Goal: Task Accomplishment & Management: Manage account settings

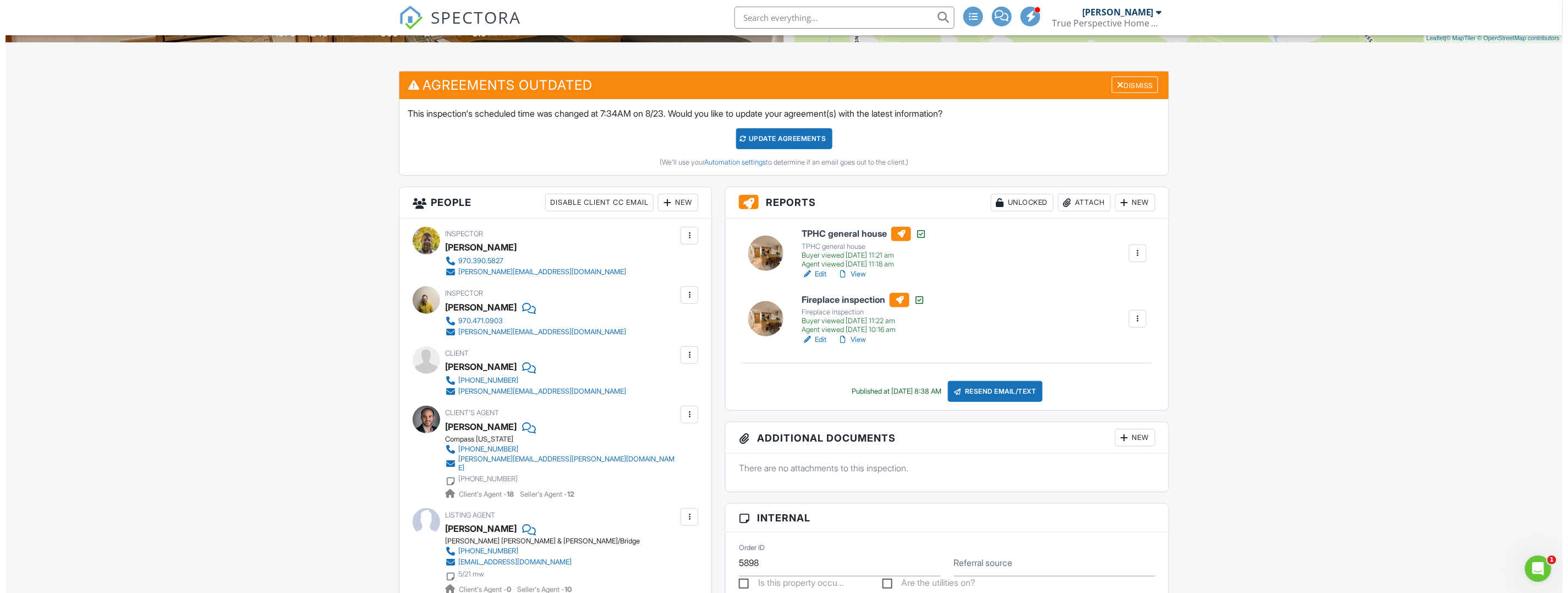
scroll to position [274, 0]
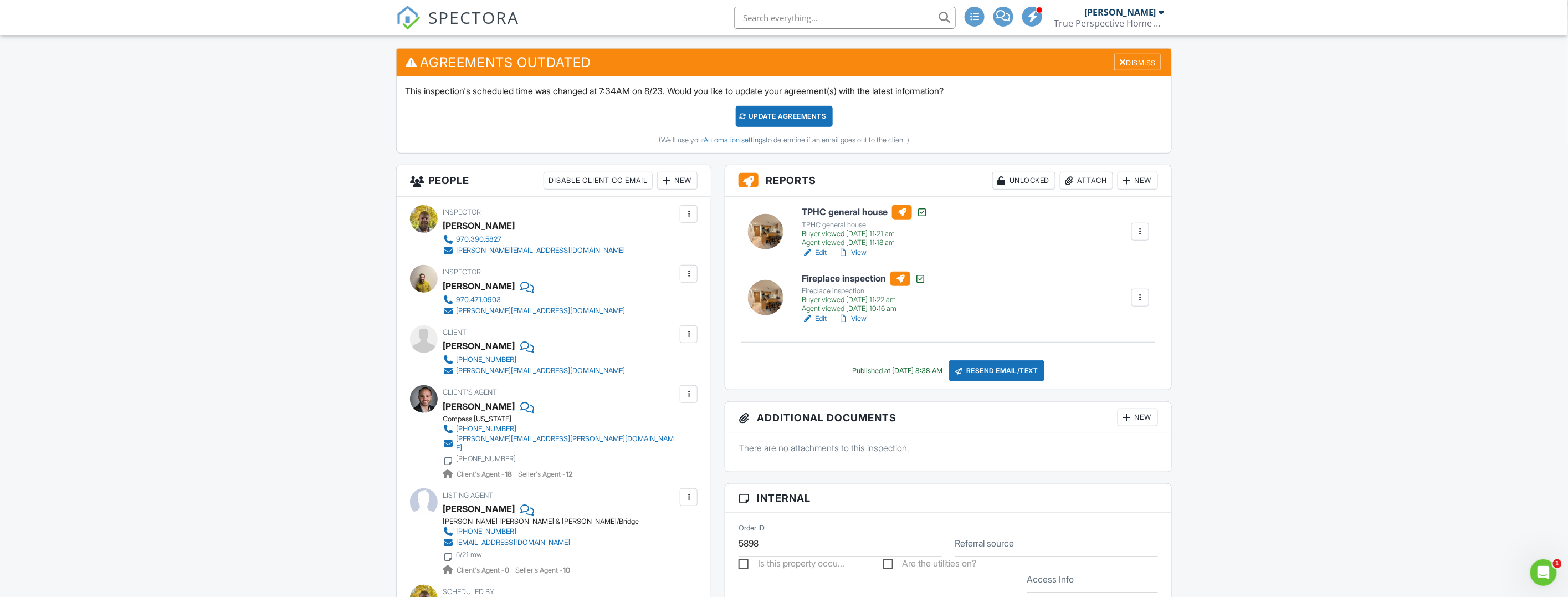
click at [1087, 179] on div "Attach" at bounding box center [1086, 181] width 53 height 18
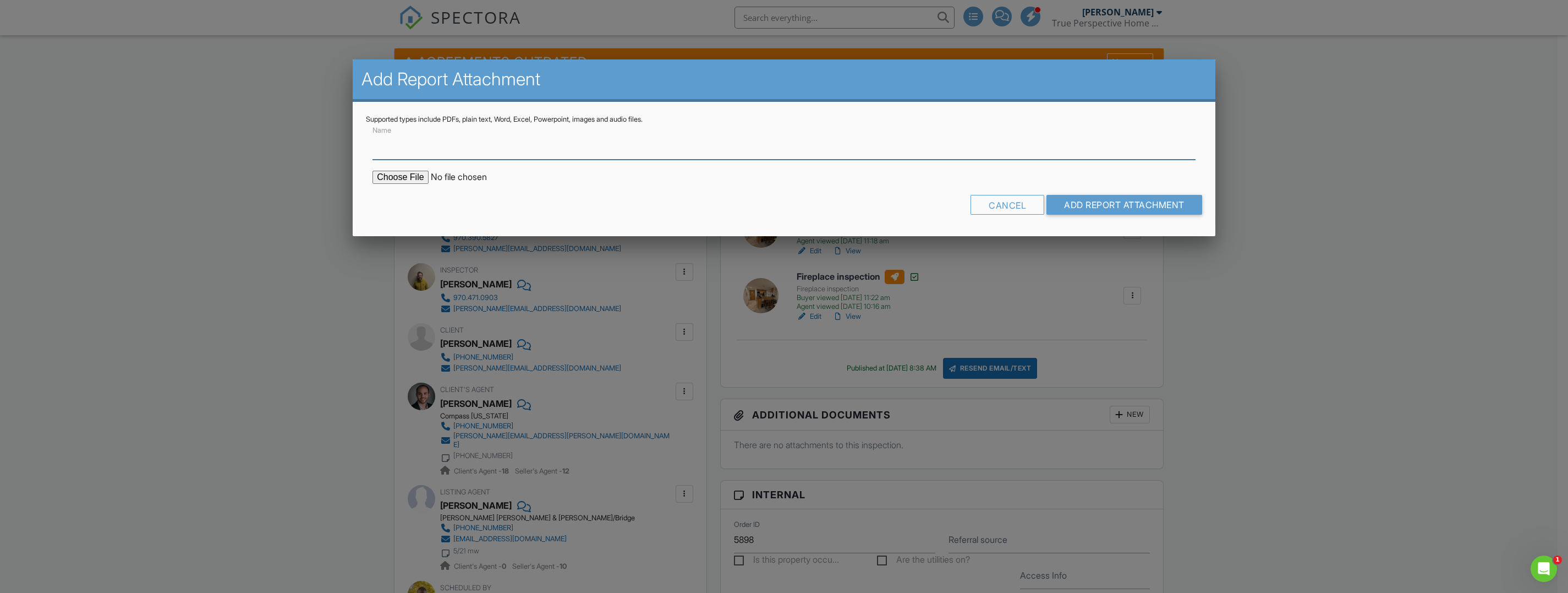
click at [490, 152] on input "Name" at bounding box center [784, 146] width 823 height 27
type input "MOLD ELEVATED"
click at [417, 180] on input "file" at bounding box center [466, 177] width 187 height 14
type input "C:\fakepath\MOLD ELEVATED.pdf"
click at [1121, 204] on input "Add Report Attachment" at bounding box center [1125, 204] width 156 height 20
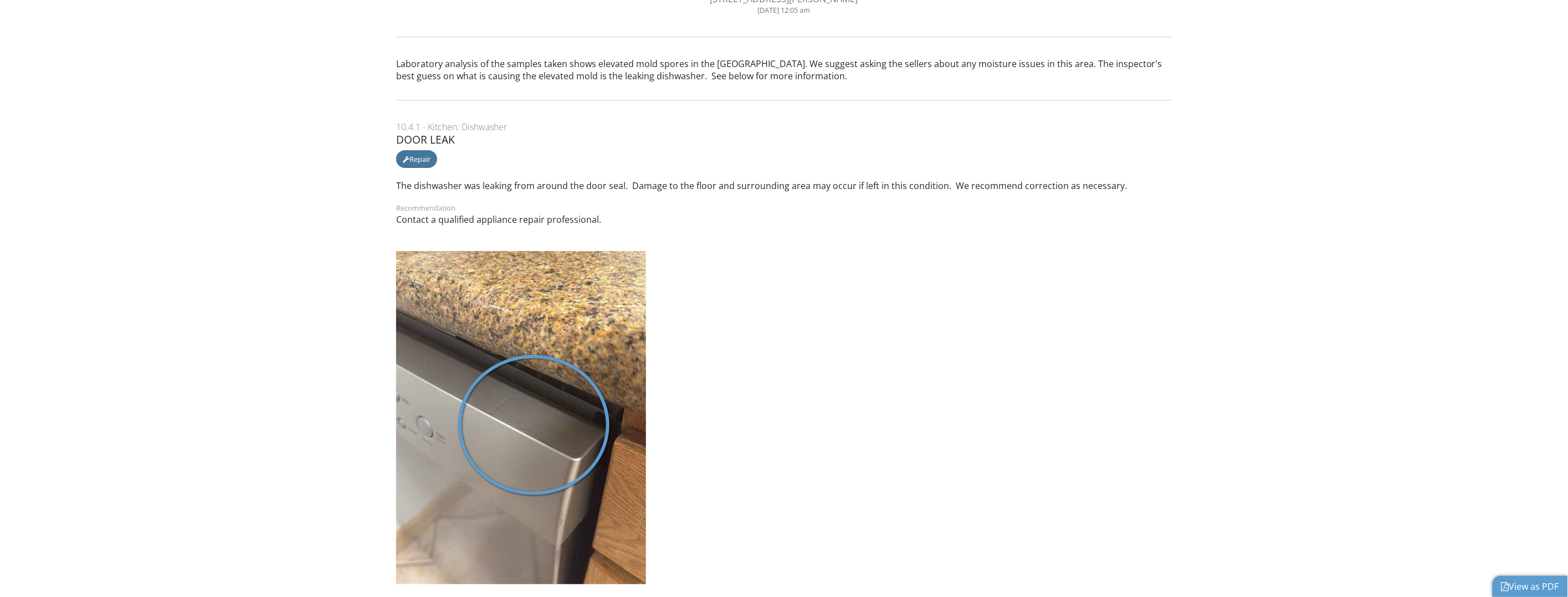
scroll to position [69, 0]
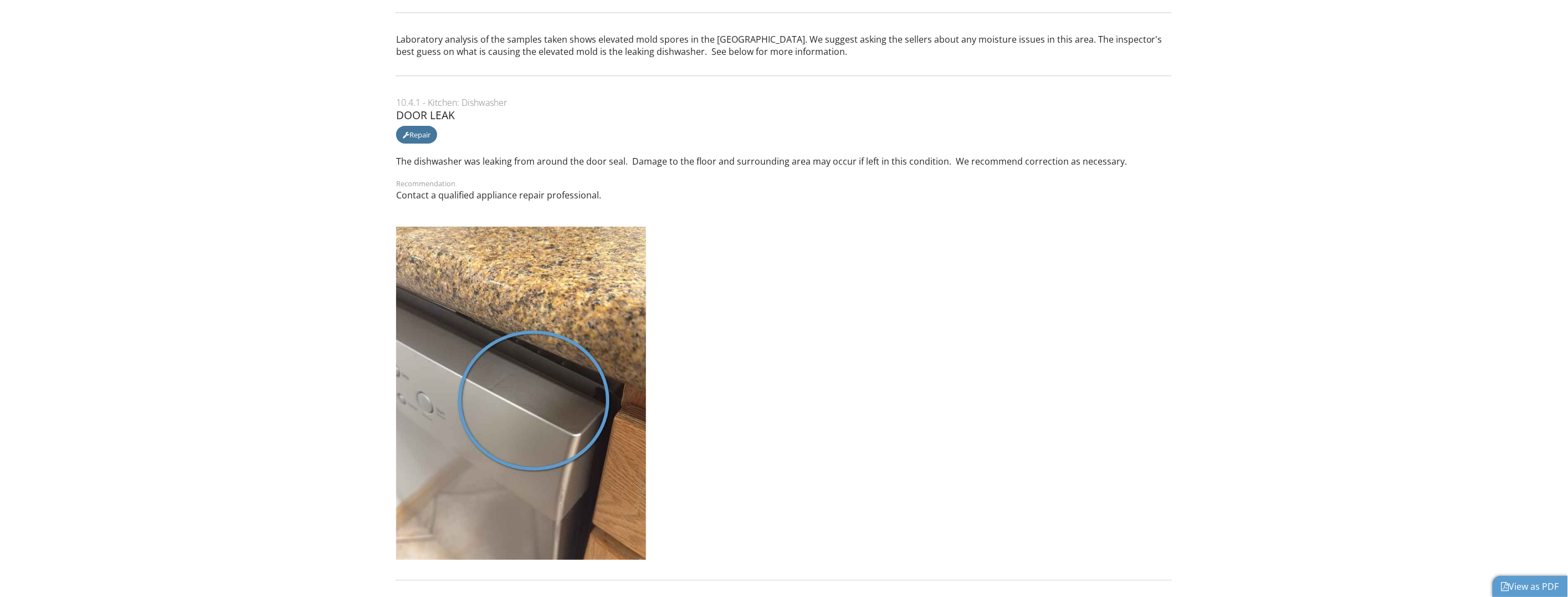
click at [1520, 583] on link "View as PDF" at bounding box center [1530, 586] width 58 height 12
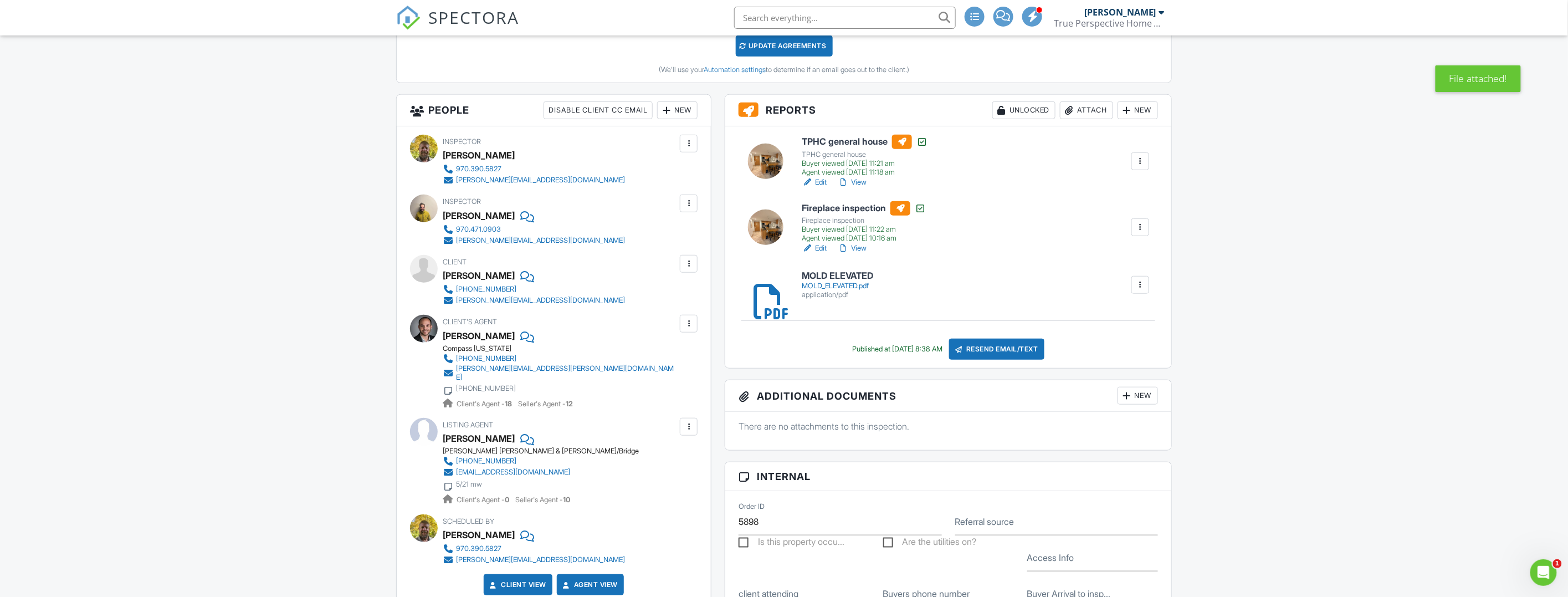
scroll to position [346, 0]
